Goal: Book appointment/travel/reservation

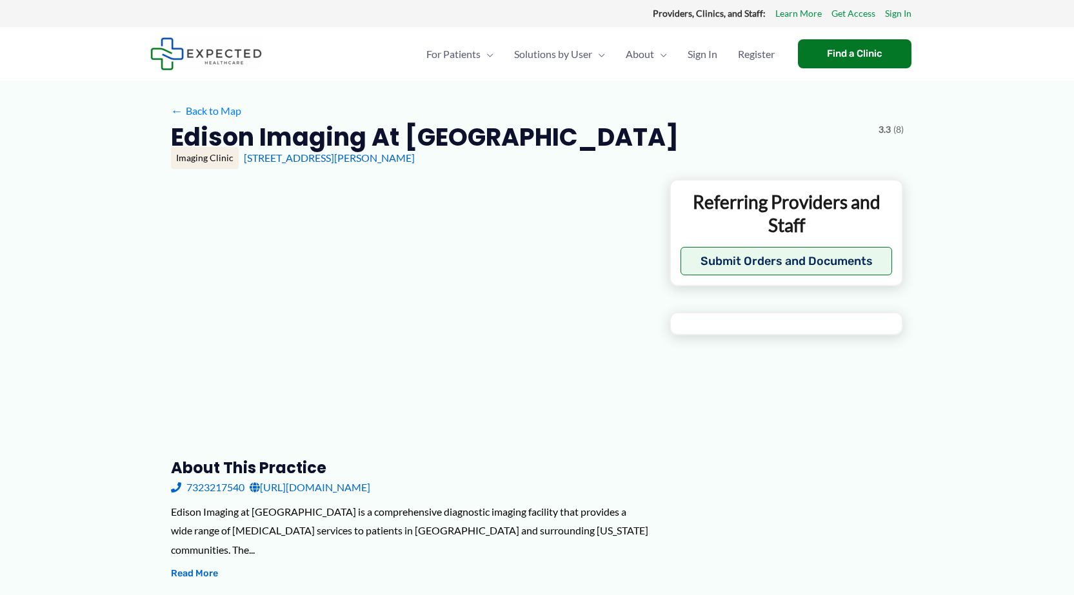
type input "**********"
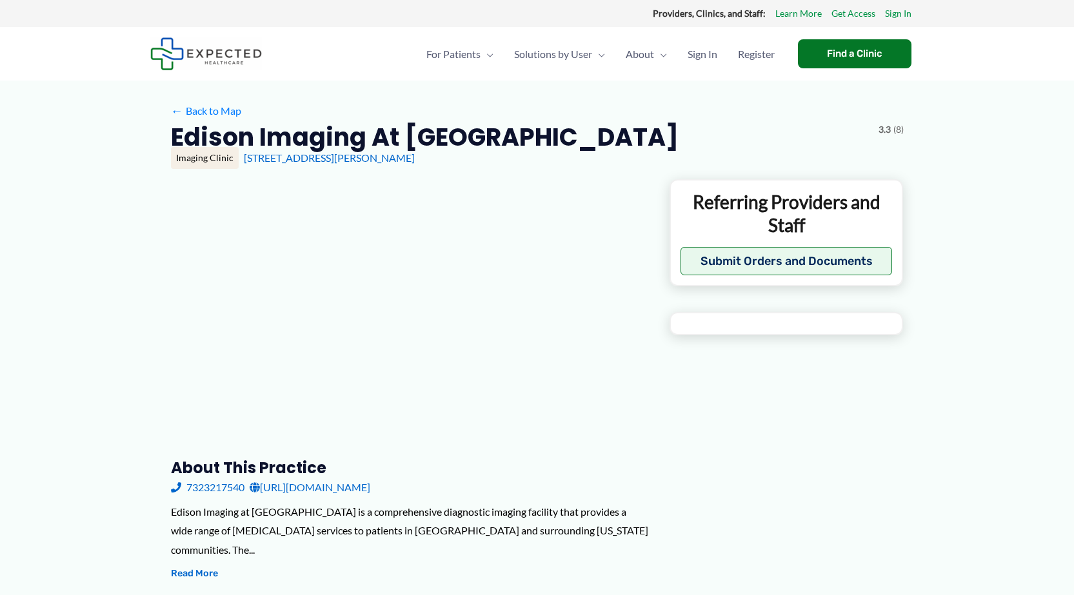
type input "**********"
type input "*"
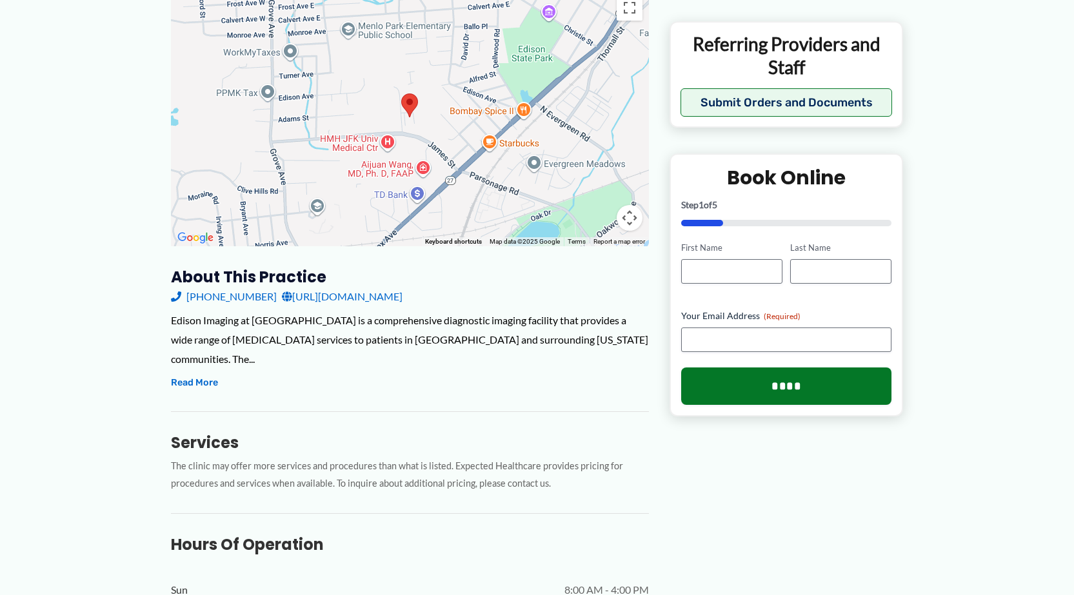
scroll to position [193, 0]
